Goal: Task Accomplishment & Management: Complete application form

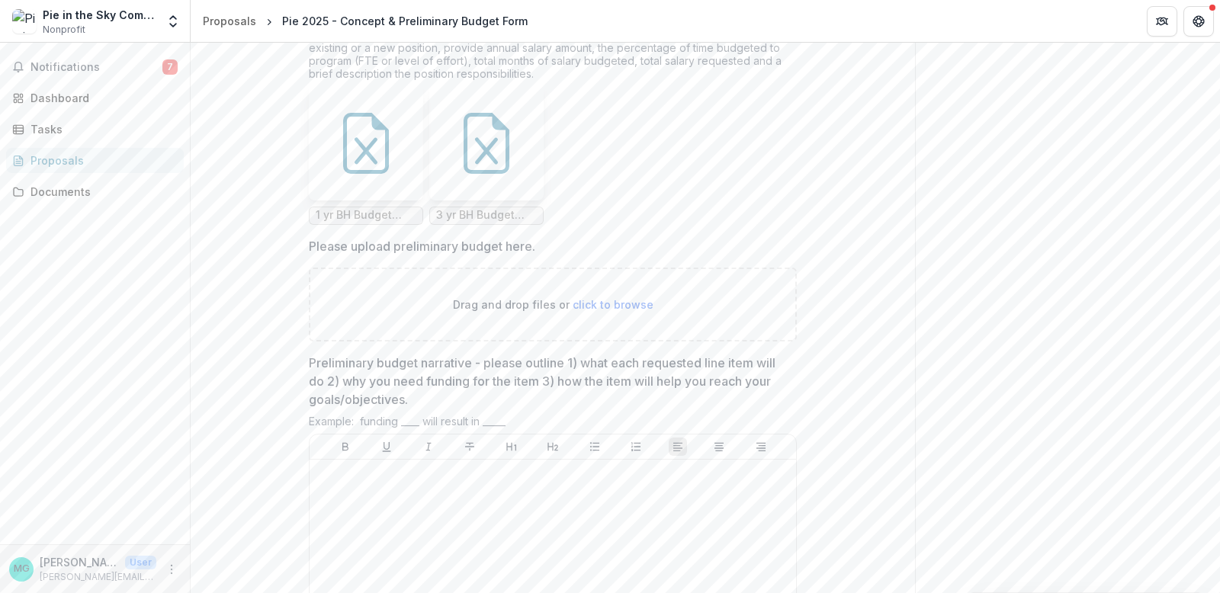
scroll to position [2901, 0]
drag, startPoint x: 348, startPoint y: 310, endPoint x: 233, endPoint y: 272, distance: 120.6
copy p "Individuals Served: How many unduplicated individuals do you anticipate serving…"
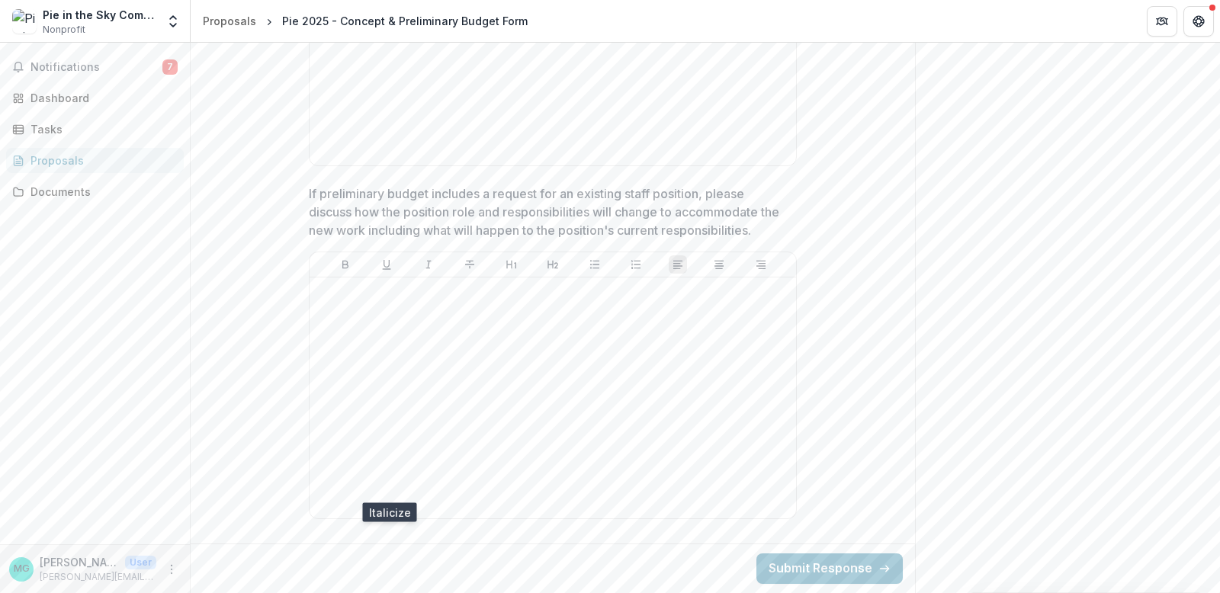
scroll to position [3598, 0]
type input "**********"
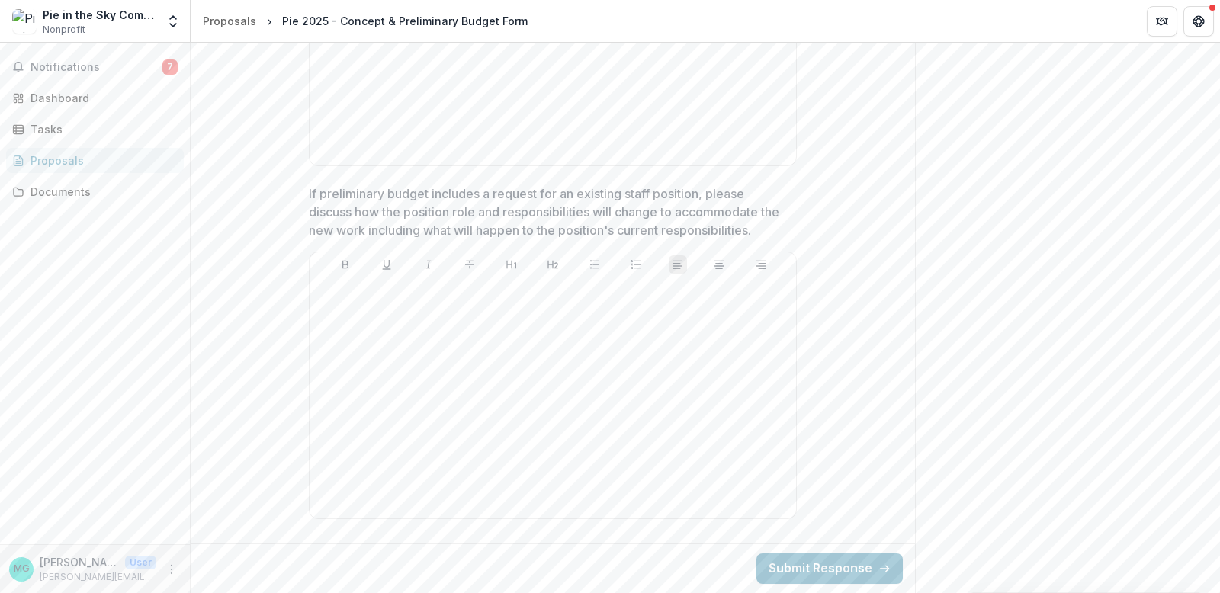
drag, startPoint x: 379, startPoint y: 268, endPoint x: 231, endPoint y: 230, distance: 152.6
copy p "Preliminary budget narrative - please outline 1) what each requested line item …"
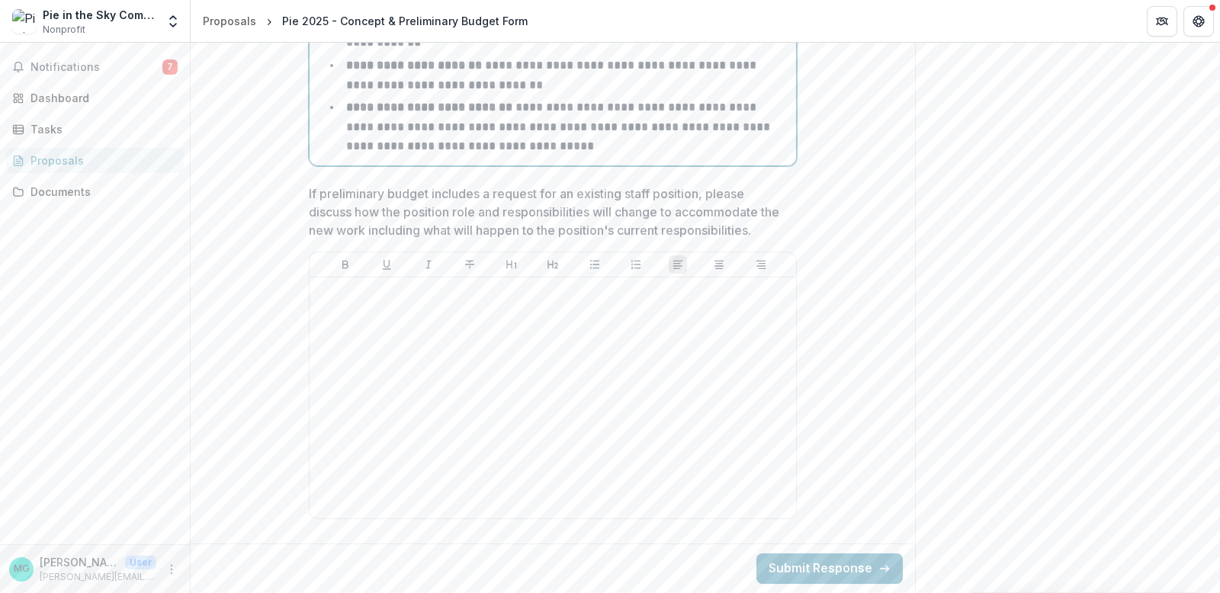
scroll to position [4822, 0]
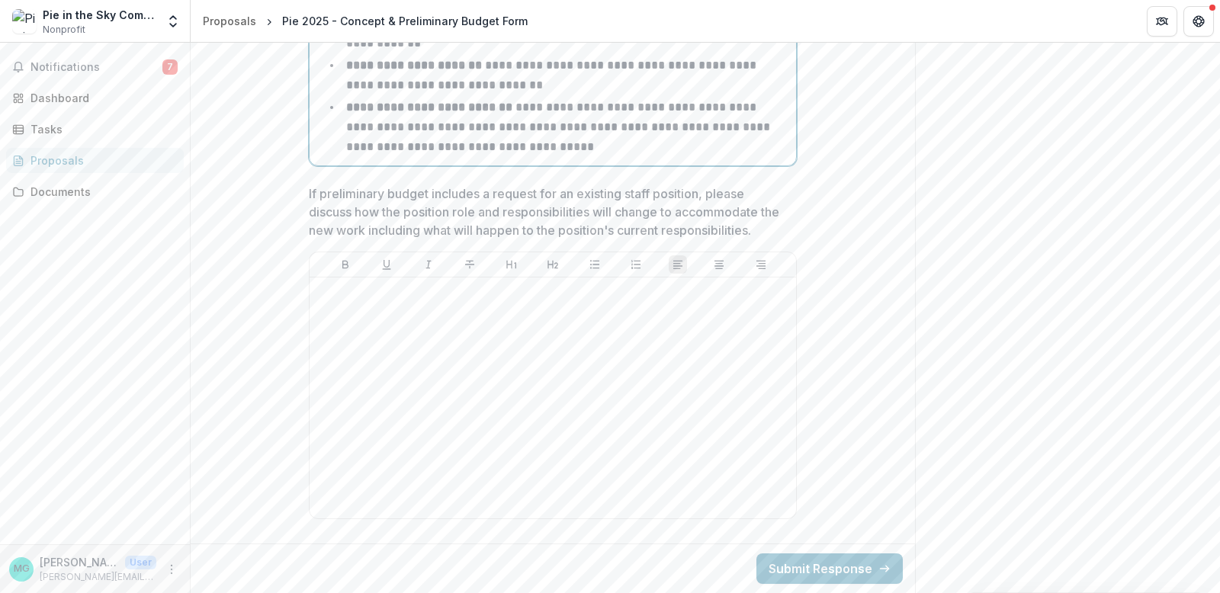
drag, startPoint x: 454, startPoint y: 355, endPoint x: 485, endPoint y: 374, distance: 36.6
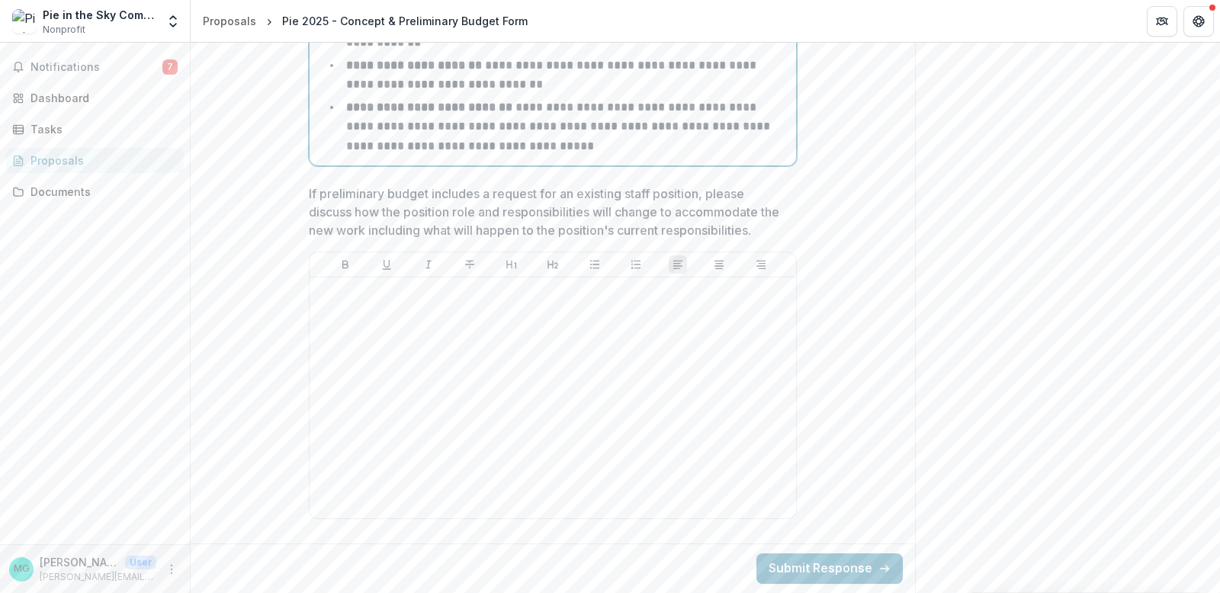
drag, startPoint x: 385, startPoint y: 533, endPoint x: 550, endPoint y: 551, distance: 165.7
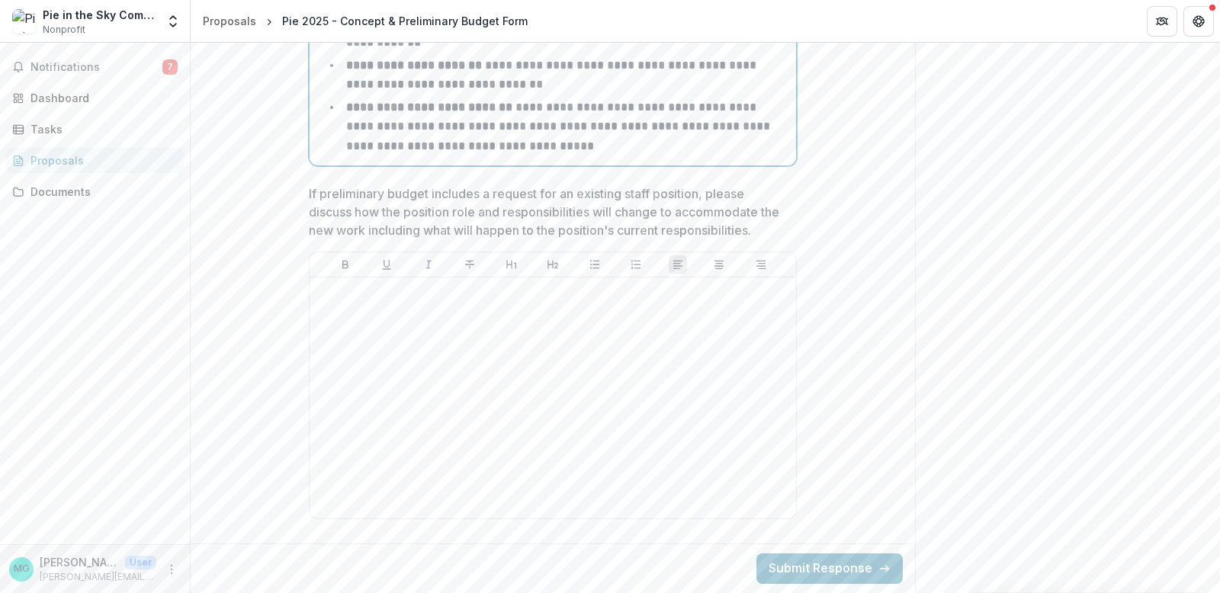
click at [751, 91] on p "**********" at bounding box center [552, 74] width 413 height 31
drag, startPoint x: 475, startPoint y: 452, endPoint x: 508, endPoint y: 473, distance: 39.1
click at [508, 95] on li "**********" at bounding box center [562, 75] width 456 height 39
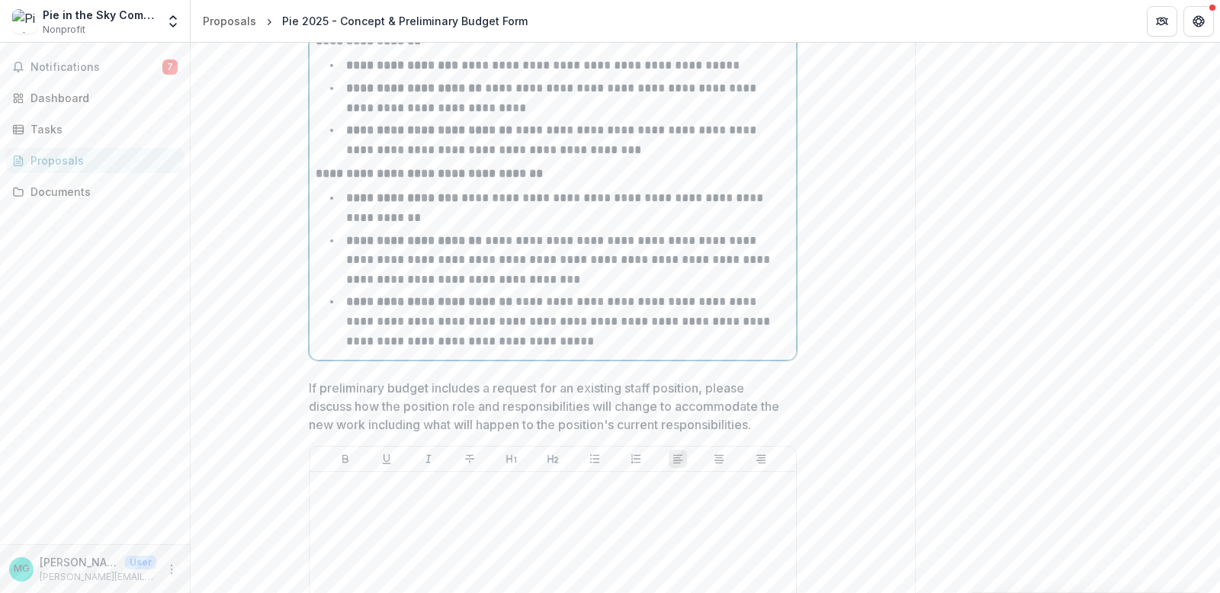
scroll to position [4372, 0]
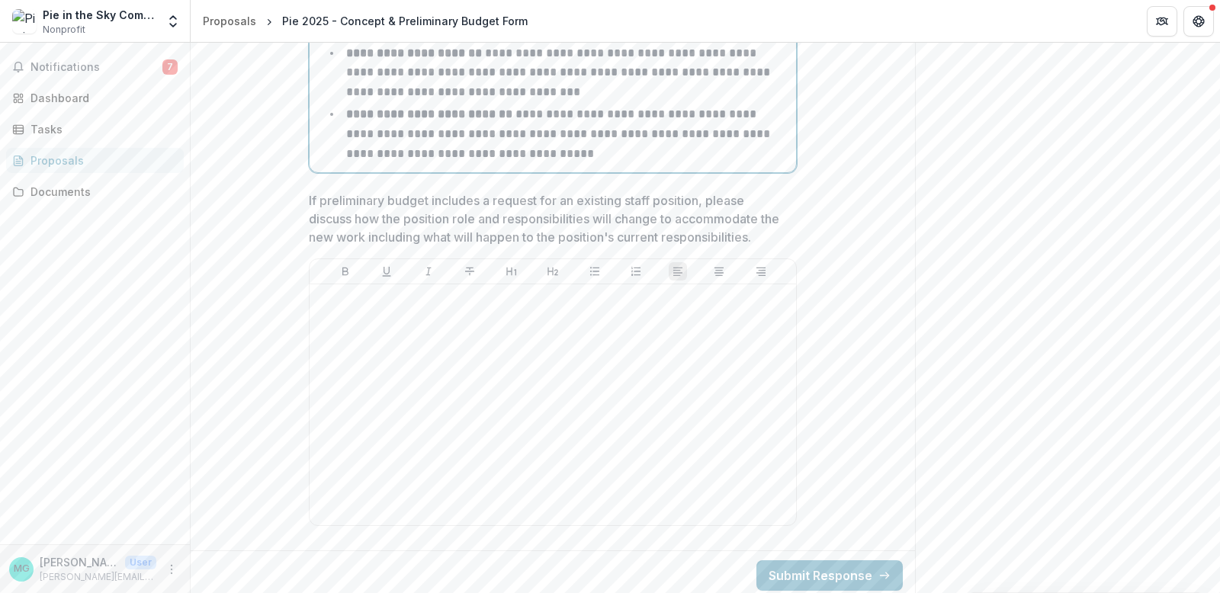
scroll to position [4559, 0]
drag, startPoint x: 583, startPoint y: 461, endPoint x: 294, endPoint y: 453, distance: 289.2
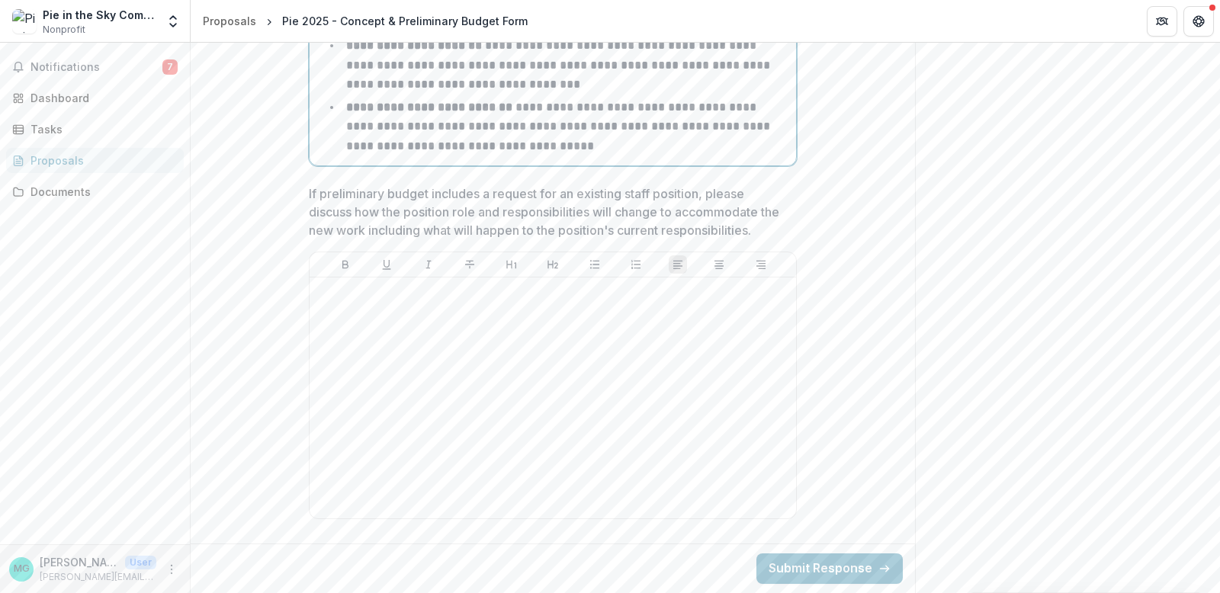
scroll to position [4923, 0]
click at [395, 342] on div at bounding box center [553, 398] width 474 height 229
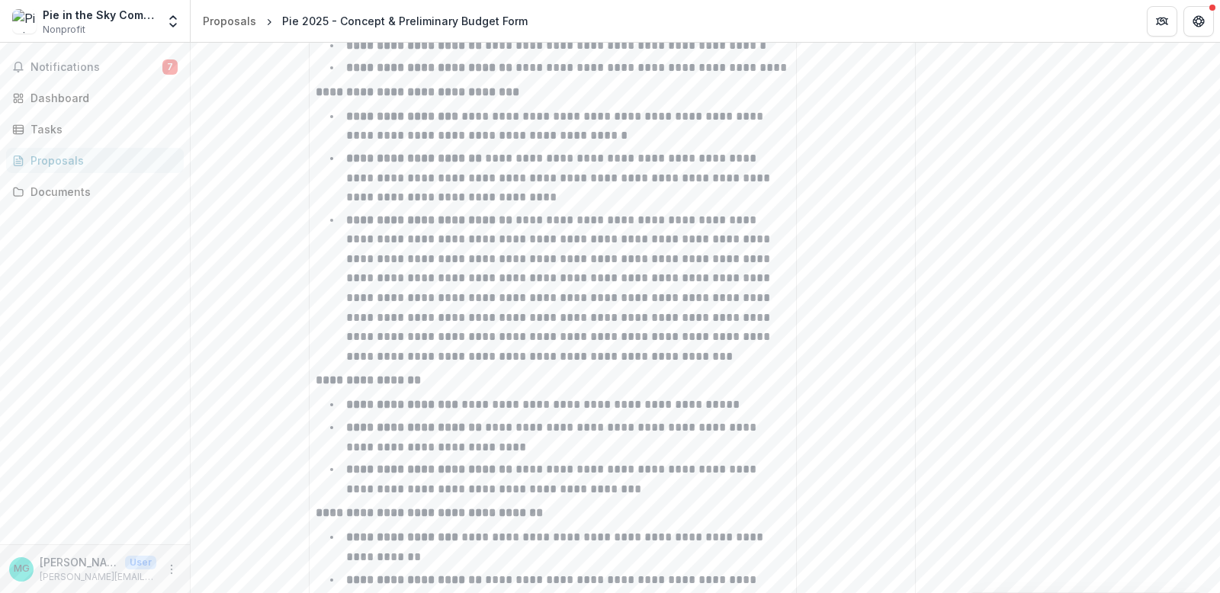
scroll to position [4026, 0]
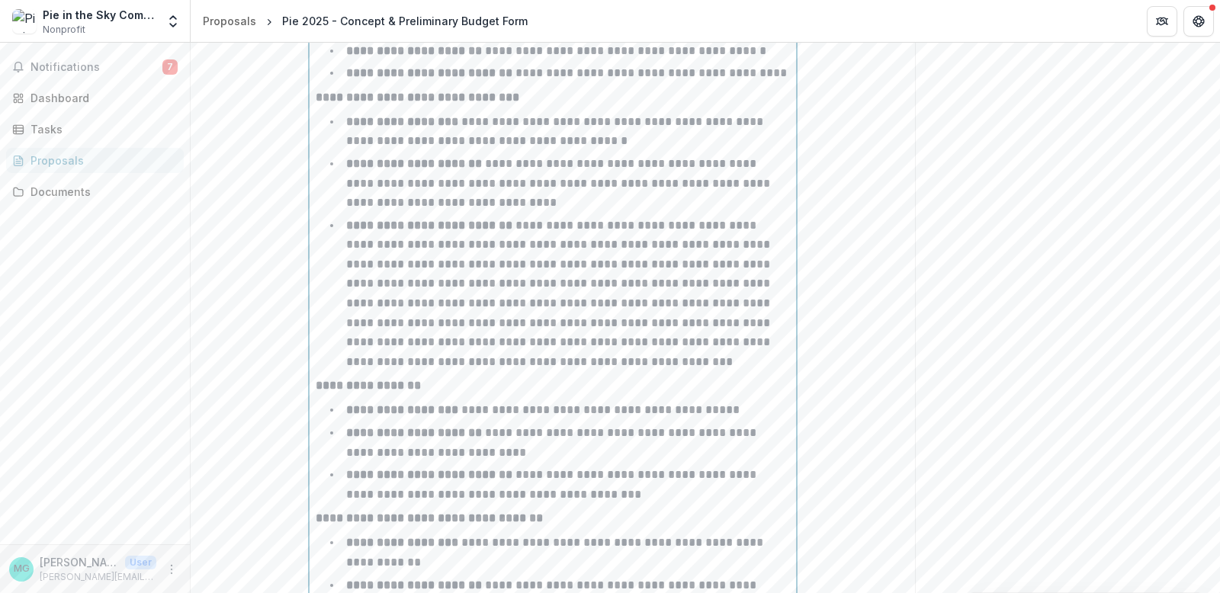
click at [626, 291] on div "**********" at bounding box center [553, 80] width 474 height 1238
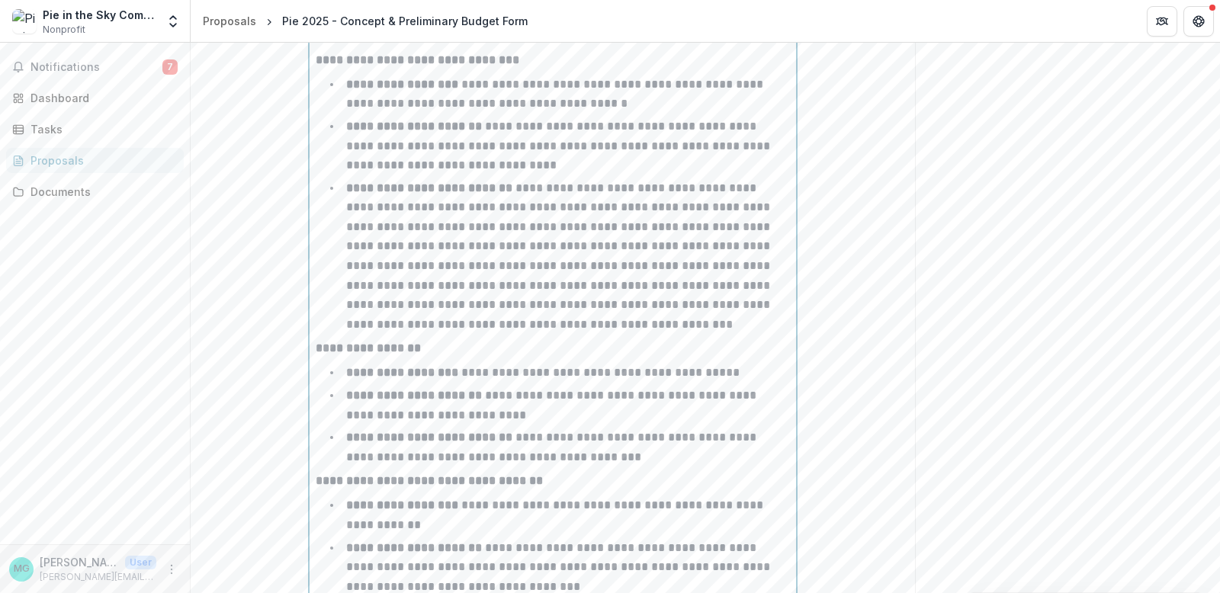
scroll to position [3955, 0]
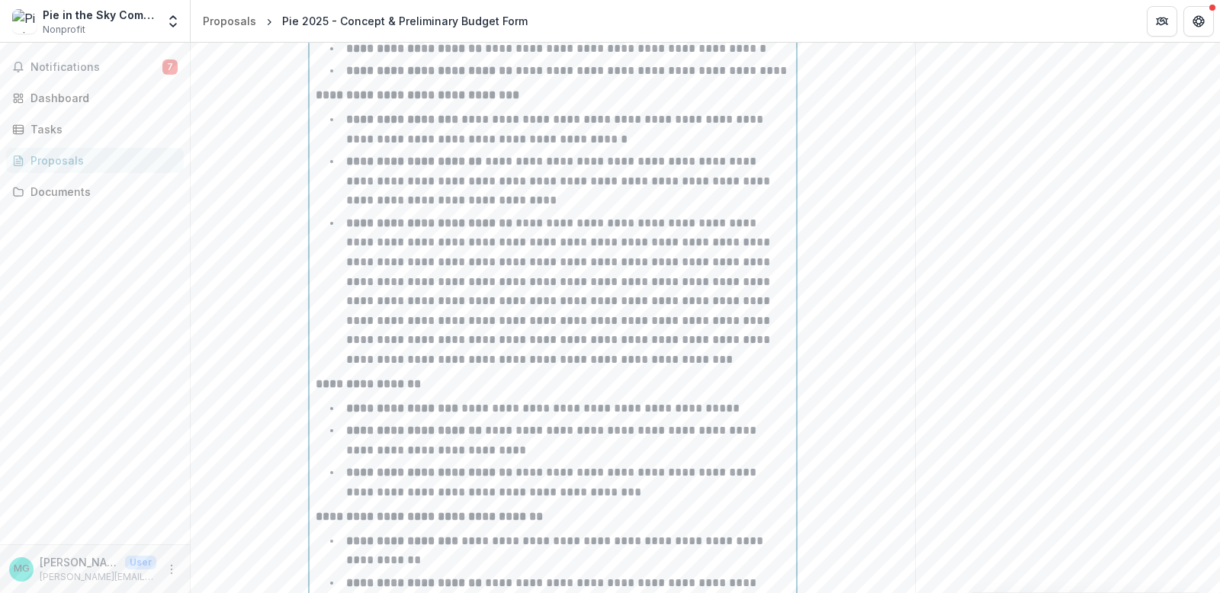
scroll to position [4071, 0]
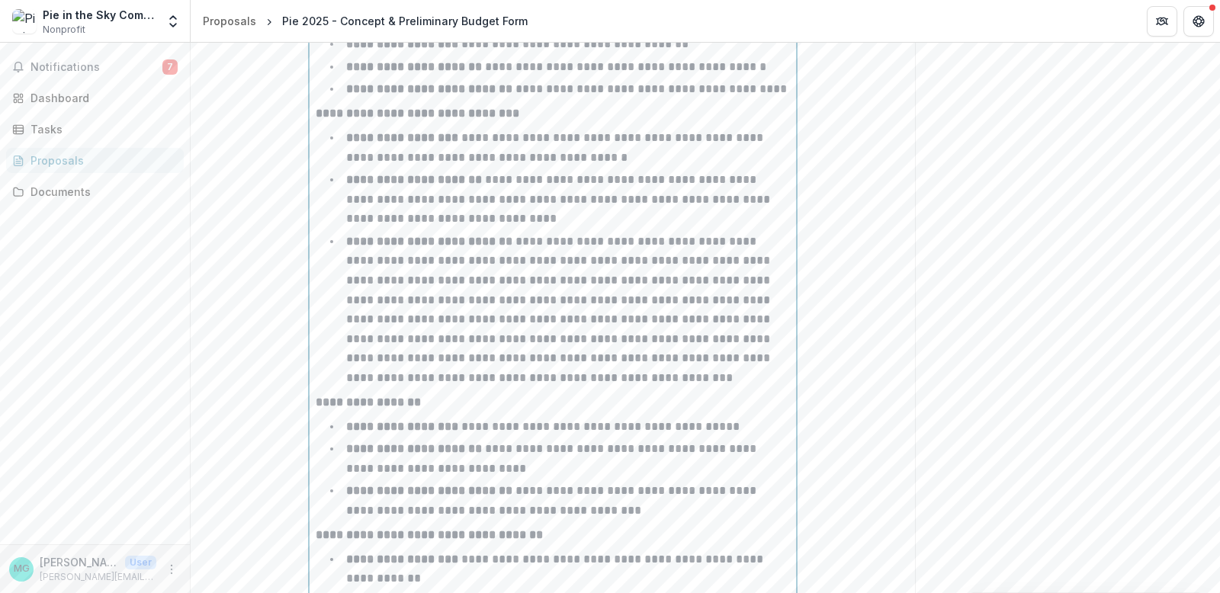
scroll to position [4044, 0]
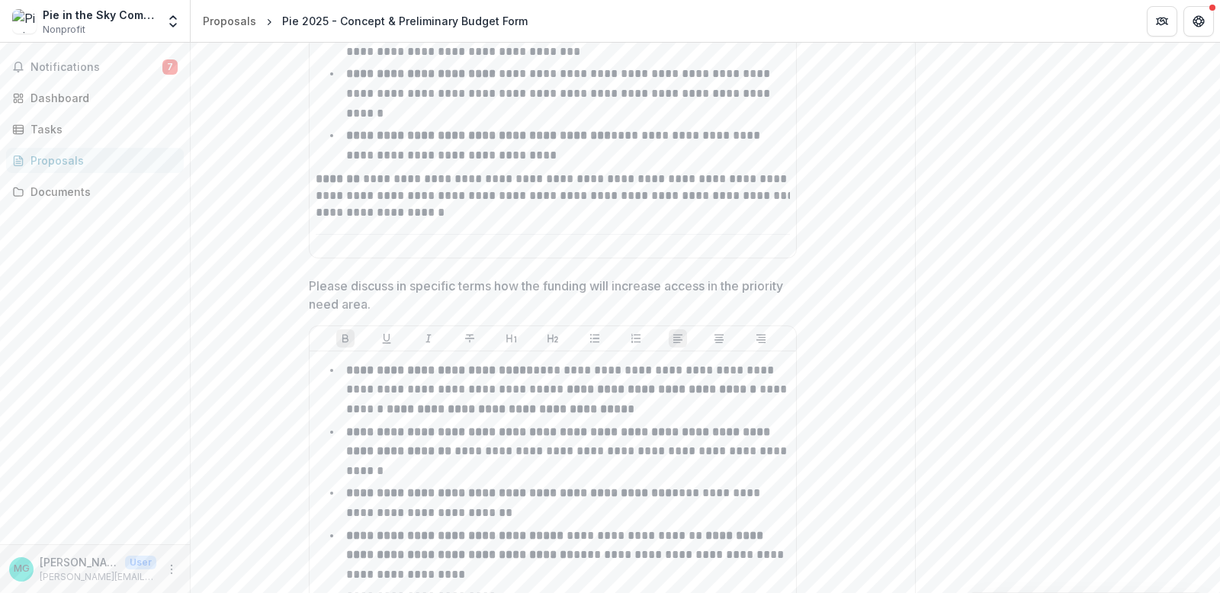
scroll to position [1669, 0]
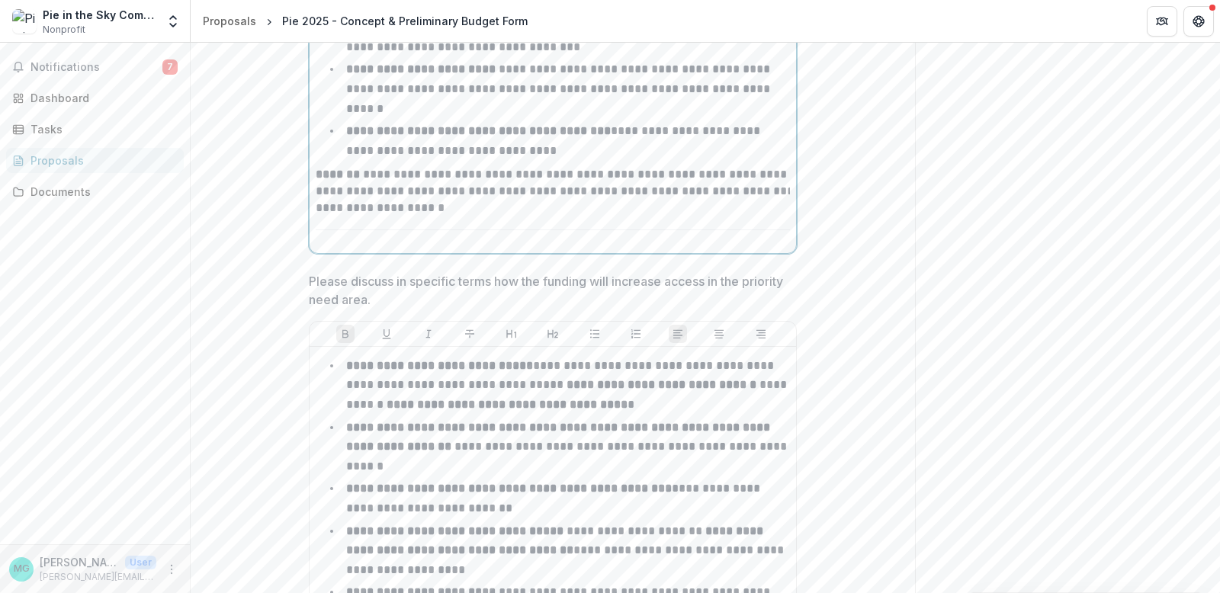
click at [666, 160] on ul "**********" at bounding box center [562, 16] width 456 height 288
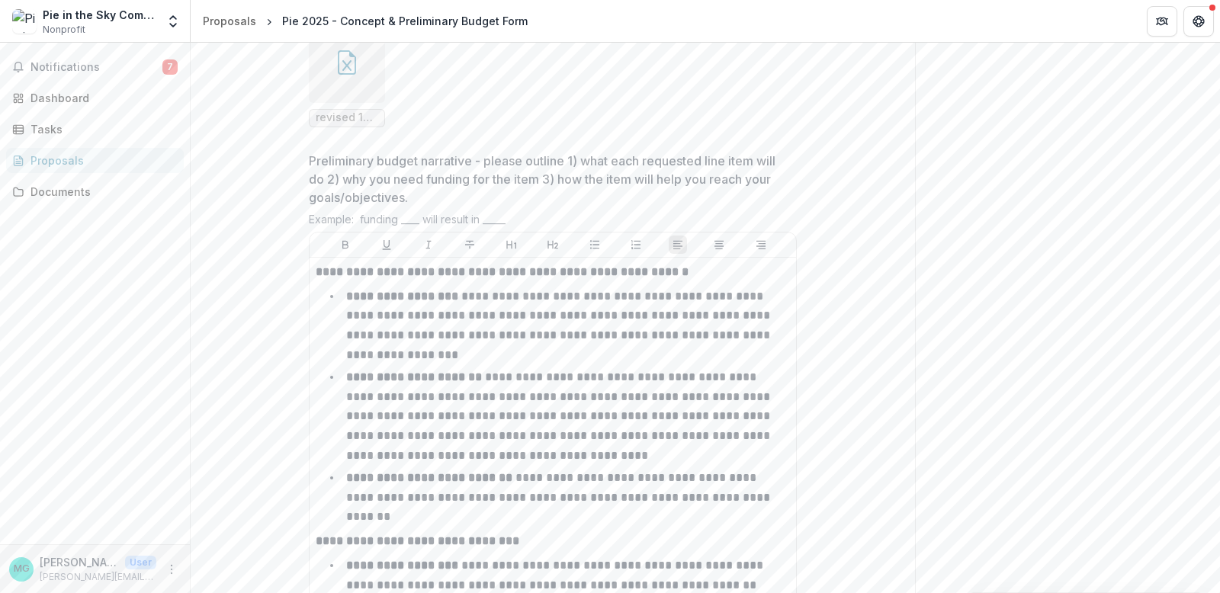
scroll to position [3219, 0]
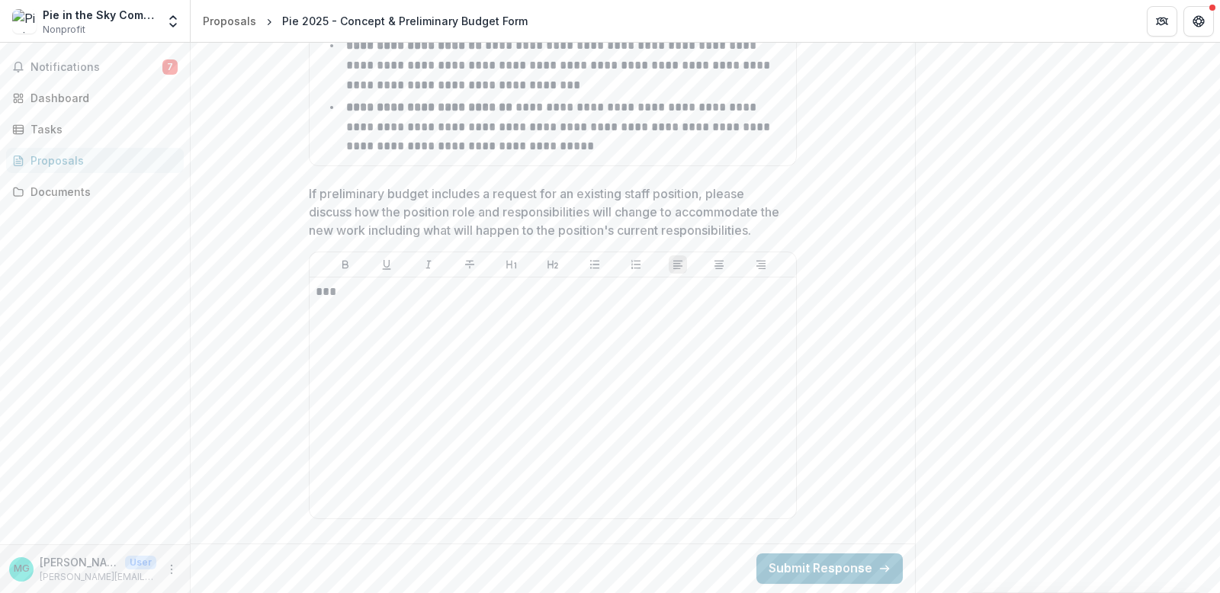
scroll to position [5737, 0]
click at [757, 555] on button "Submit Response" at bounding box center [830, 569] width 146 height 31
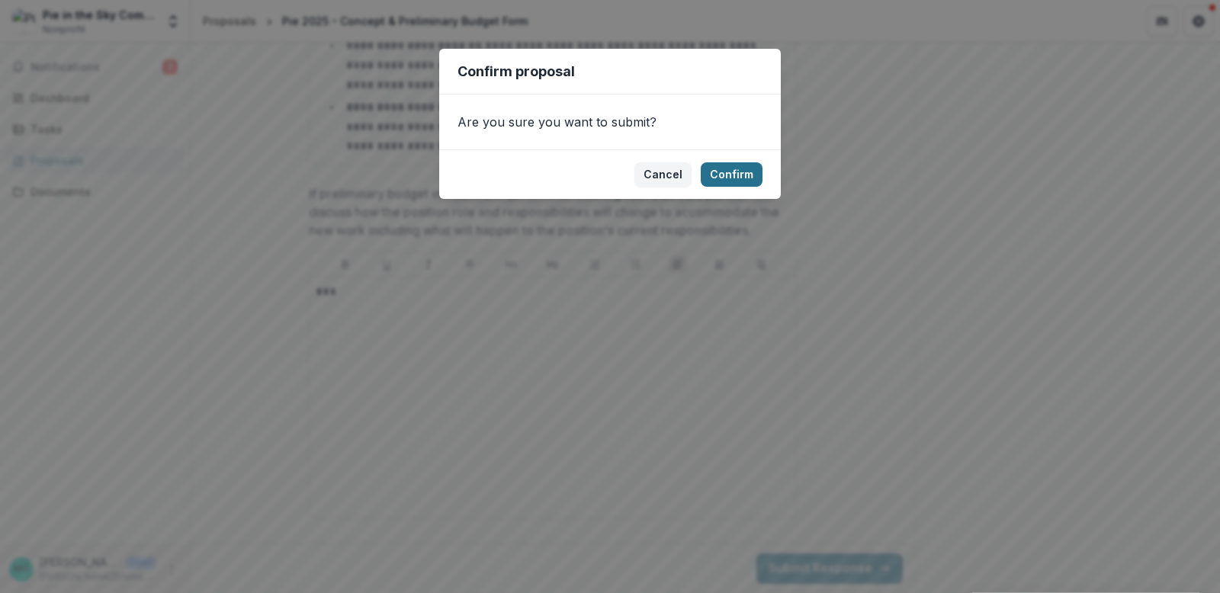
click at [763, 187] on button "Confirm" at bounding box center [732, 174] width 62 height 24
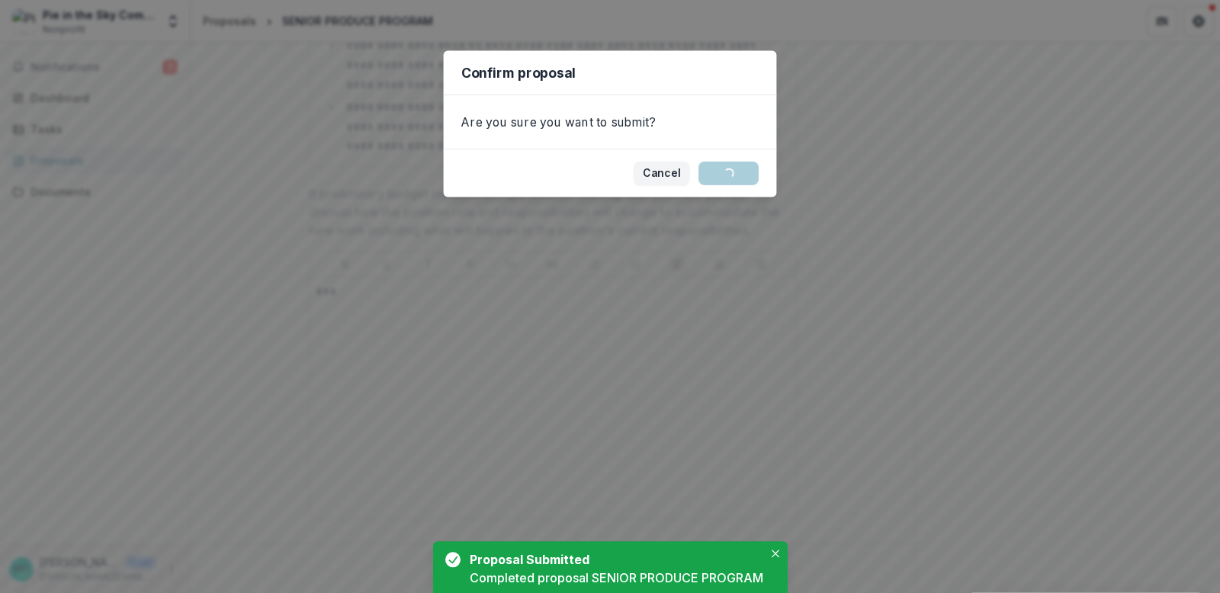
scroll to position [221, 0]
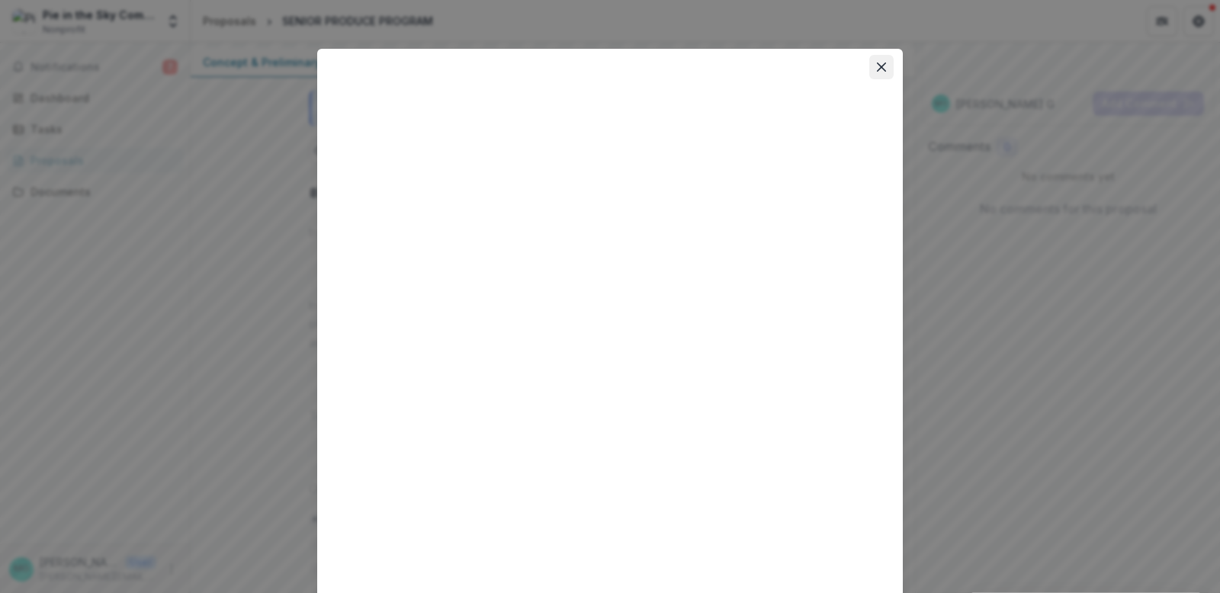
click at [886, 72] on icon "Close" at bounding box center [881, 67] width 9 height 9
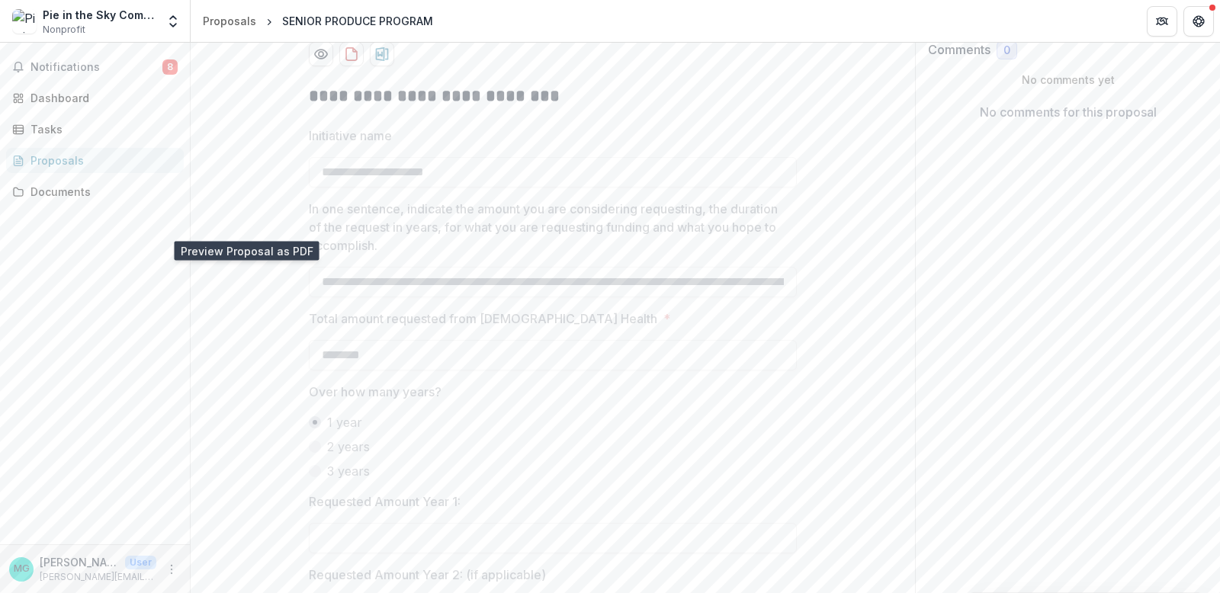
scroll to position [321, 0]
click at [344, 59] on icon "download-proposal" at bounding box center [351, 50] width 15 height 15
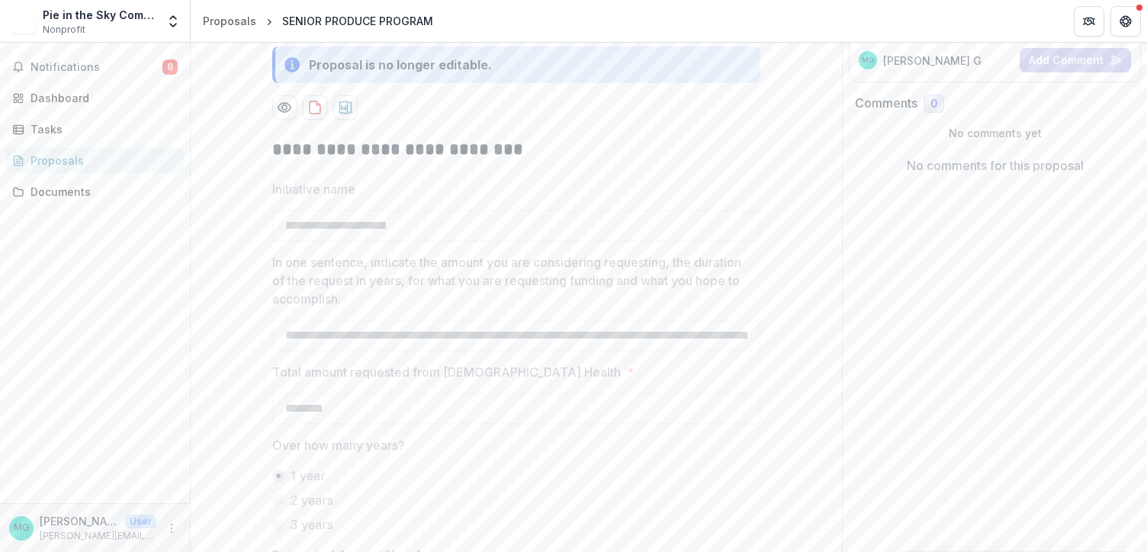
scroll to position [271, 0]
